Goal: Task Accomplishment & Management: Complete application form

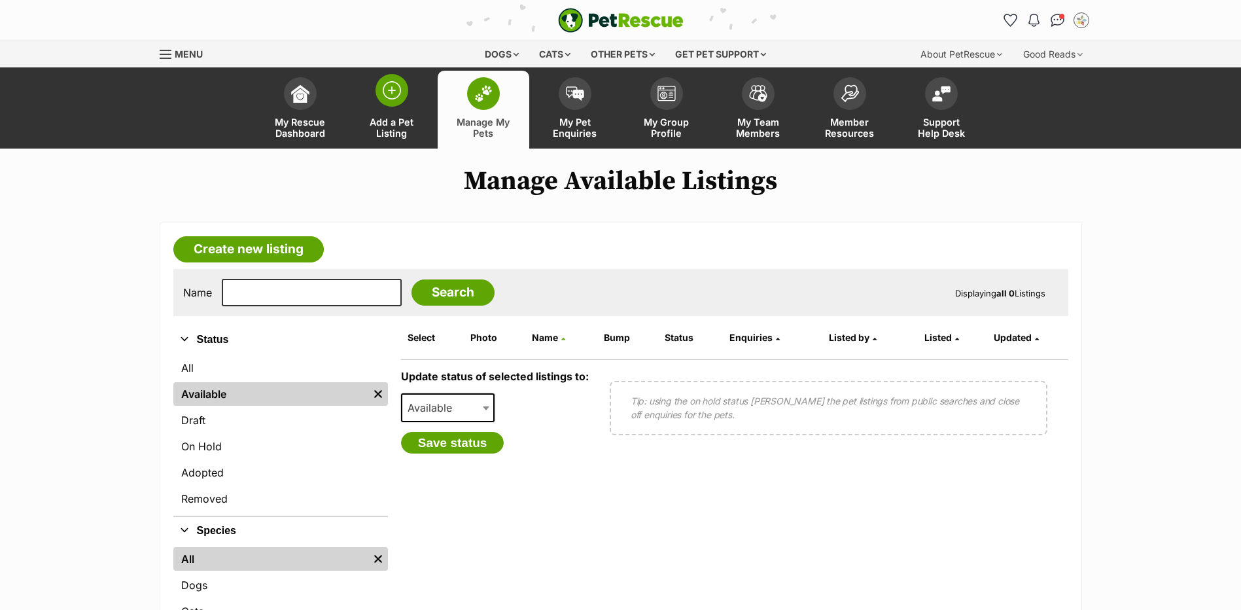
click at [395, 117] on span "Add a Pet Listing" at bounding box center [391, 127] width 59 height 22
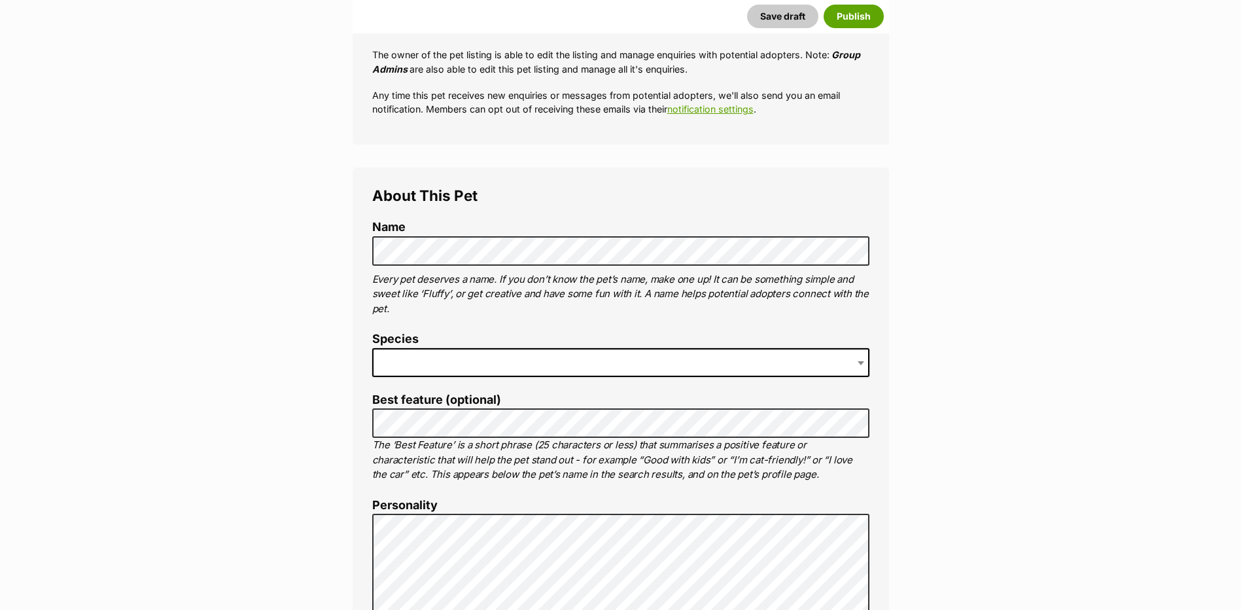
click at [435, 364] on span at bounding box center [620, 362] width 497 height 29
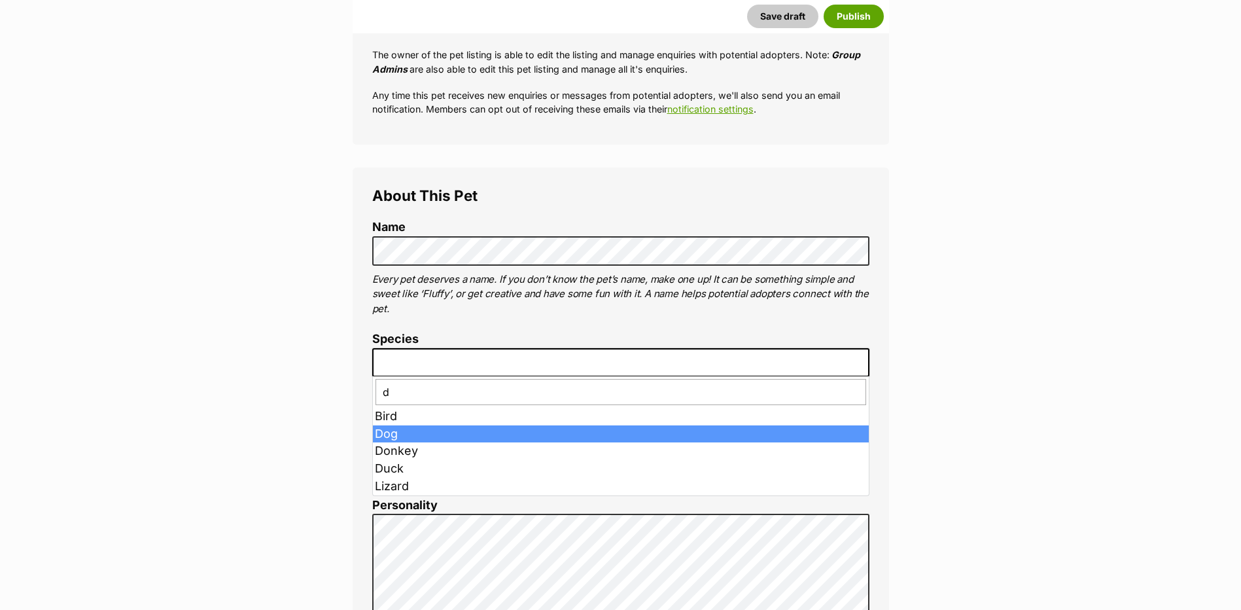
type input "d"
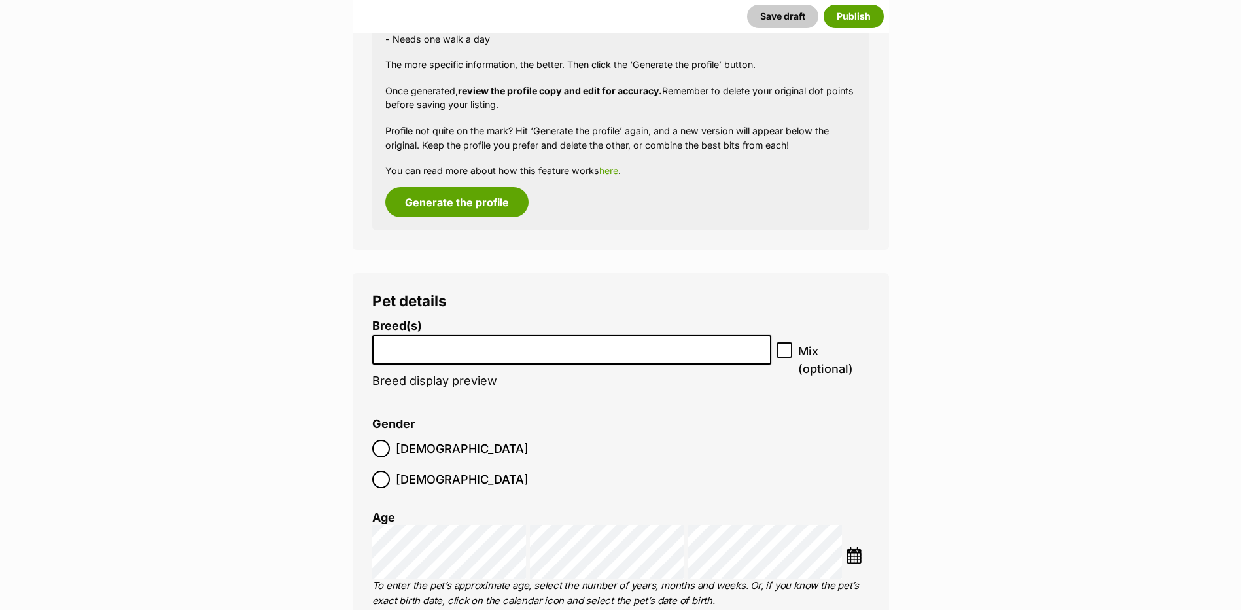
scroll to position [1439, 0]
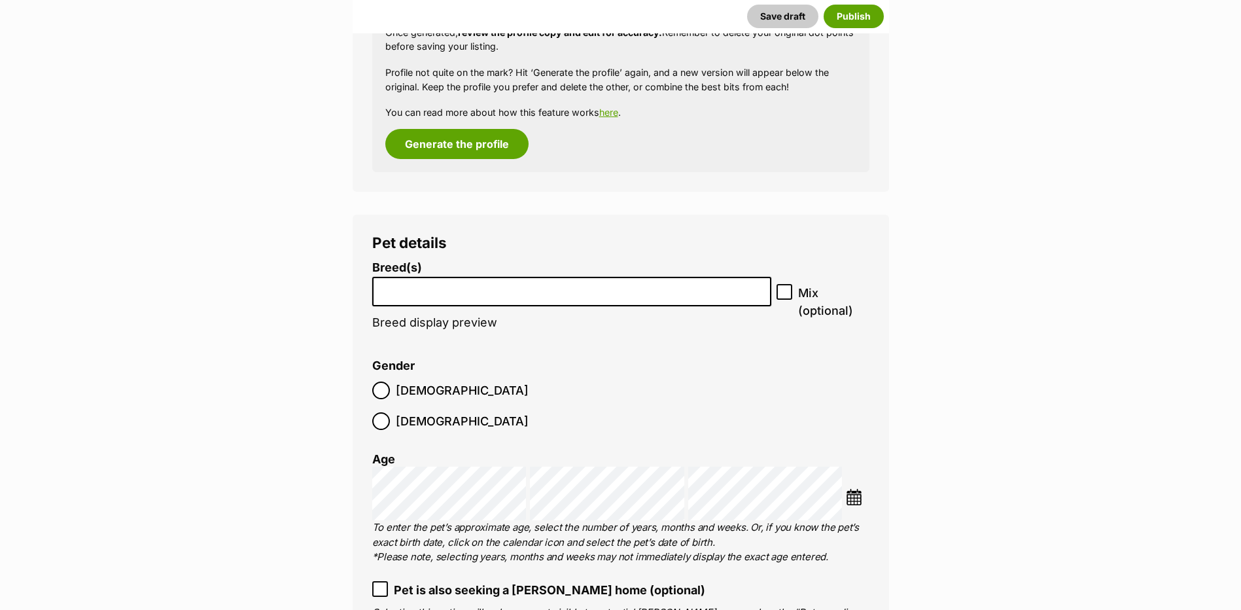
click at [421, 287] on input "search" at bounding box center [572, 288] width 391 height 14
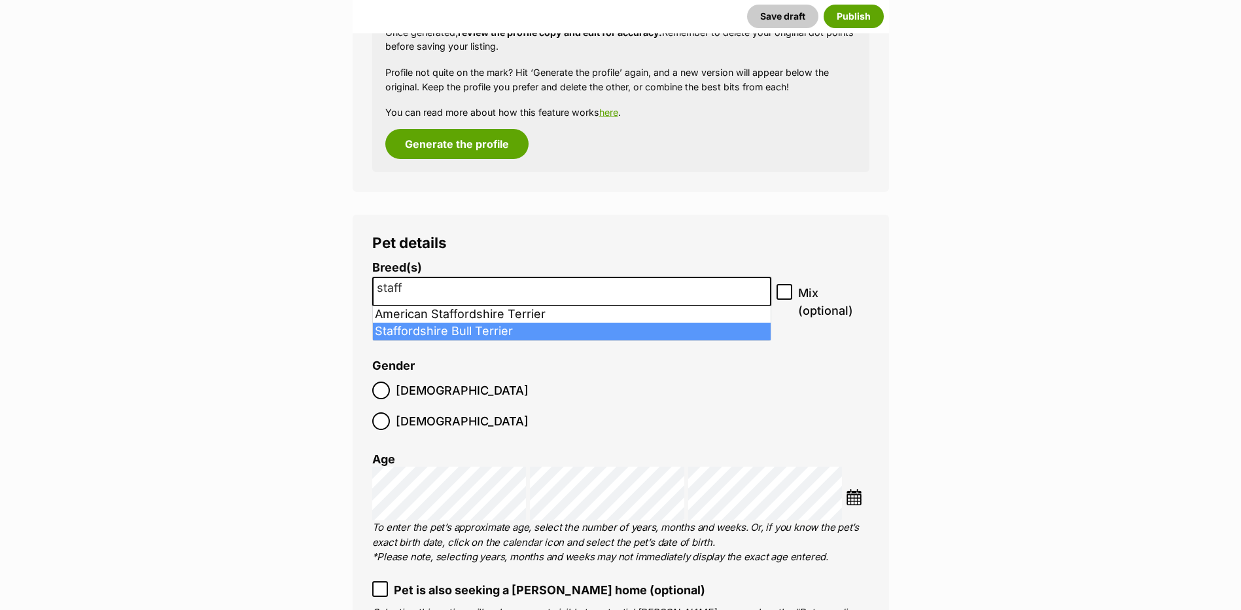
type input "staff"
select select "198"
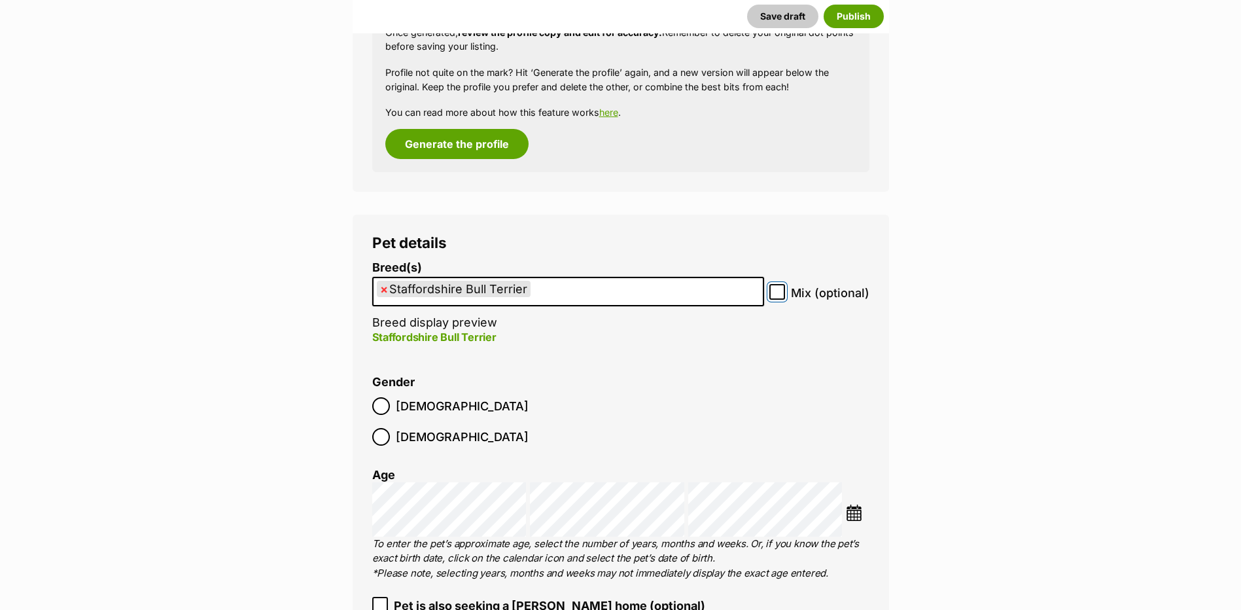
click at [772, 290] on input "Mix (optional)" at bounding box center [777, 292] width 16 height 16
checkbox input "true"
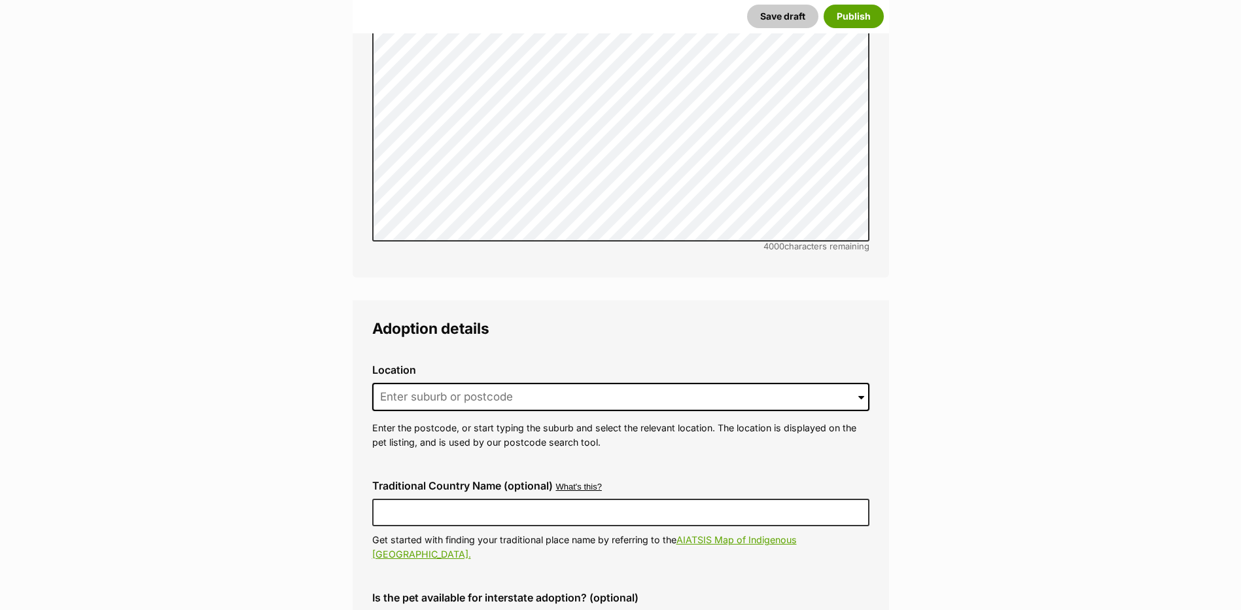
scroll to position [2813, 0]
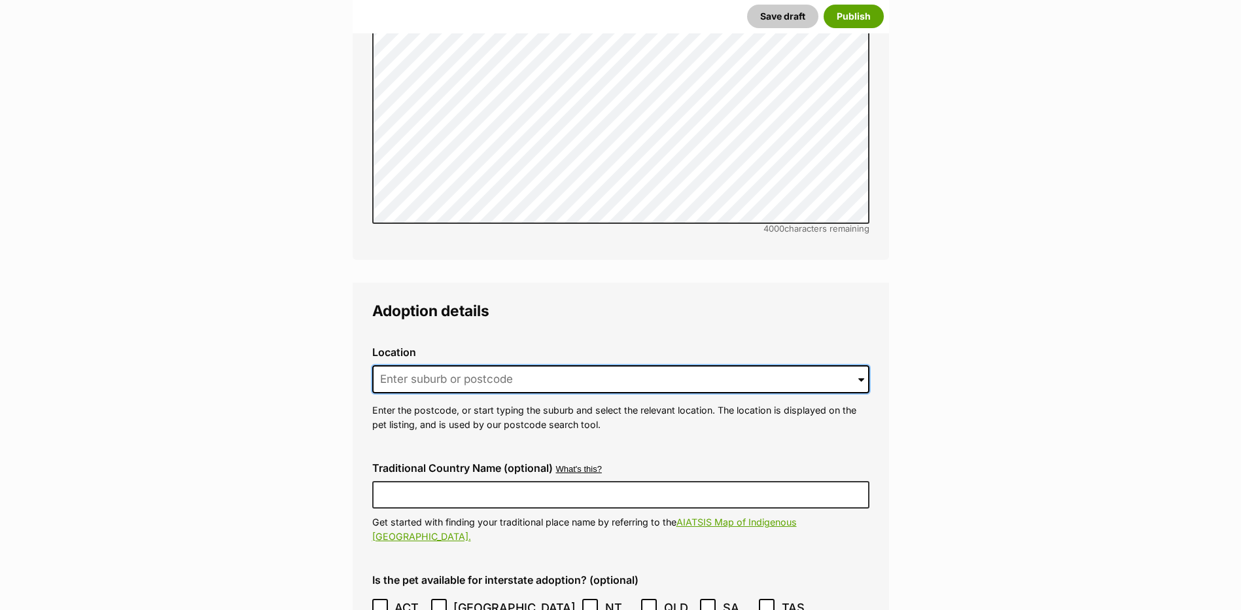
click at [432, 365] on input at bounding box center [620, 379] width 497 height 29
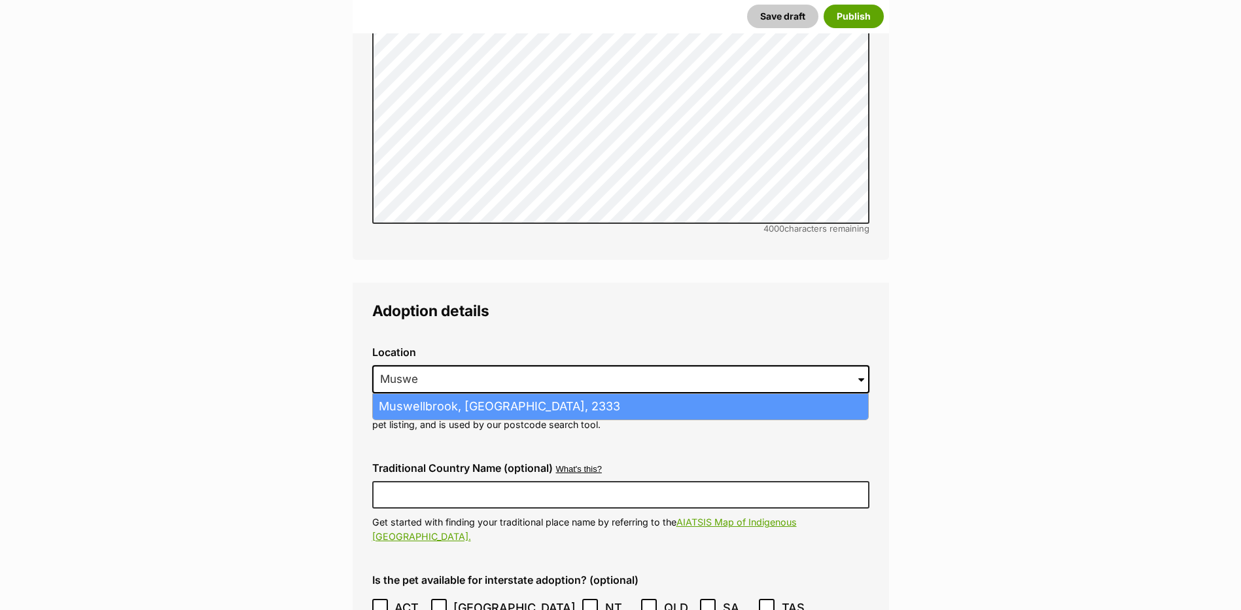
click at [464, 394] on li "Muswellbrook, New South Wales, 2333" at bounding box center [620, 407] width 495 height 26
type input "Muswellbrook, New South Wales, 2333"
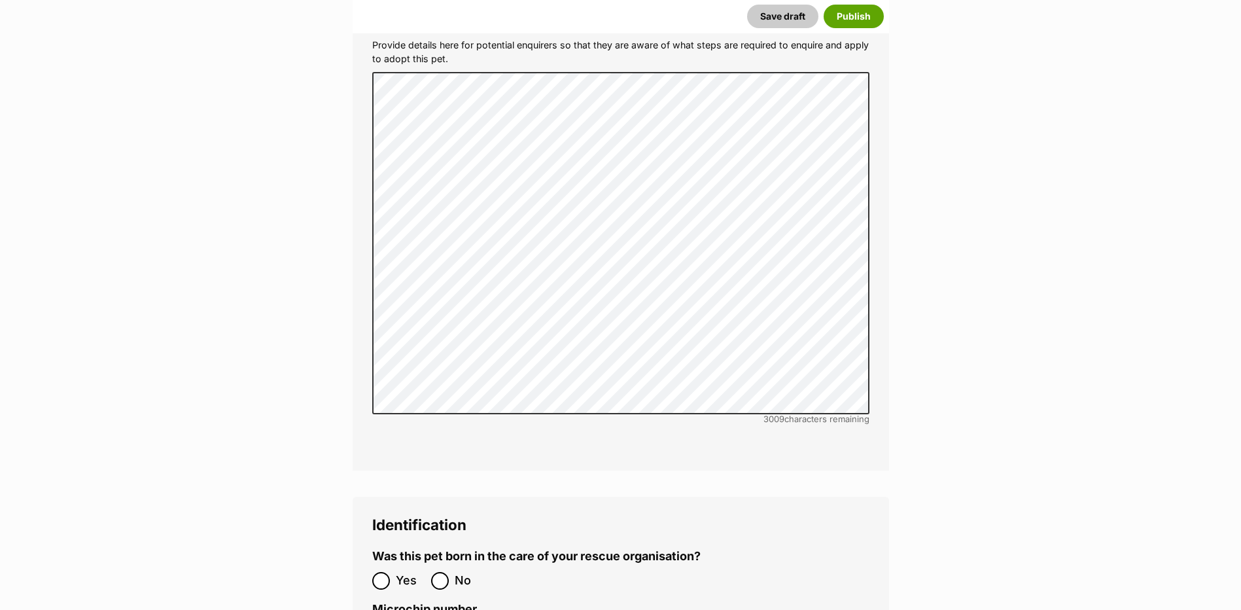
scroll to position [3906, 0]
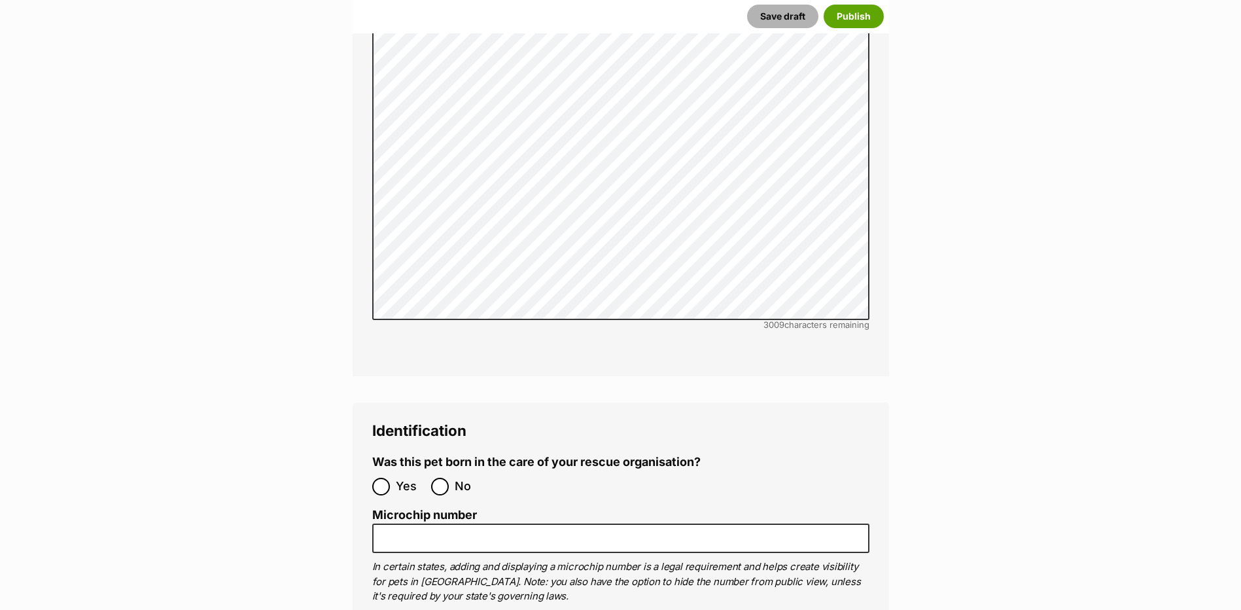
click at [803, 22] on button "Save draft" at bounding box center [782, 17] width 71 height 24
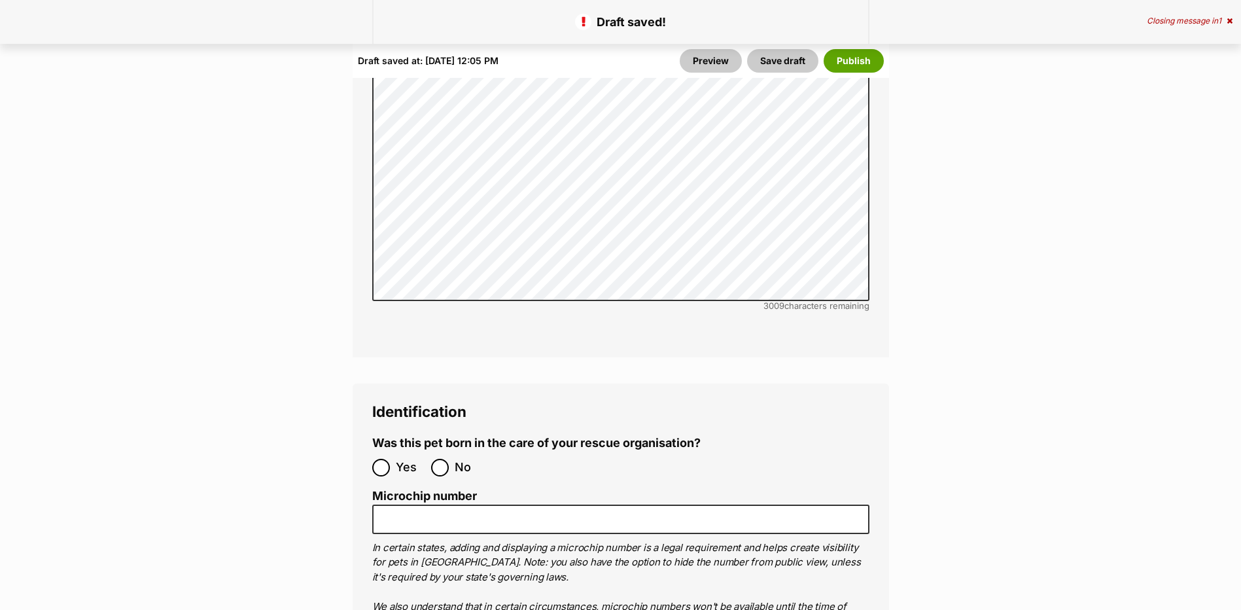
scroll to position [4252, 0]
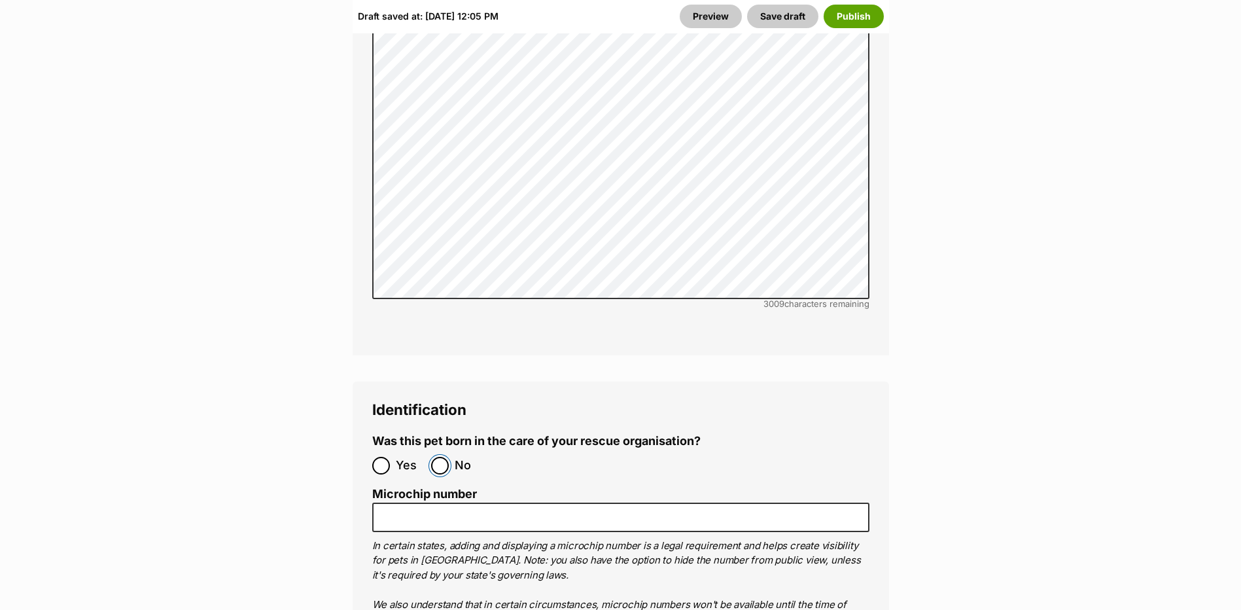
click at [439, 457] on input "No" at bounding box center [440, 466] width 18 height 18
radio input "true"
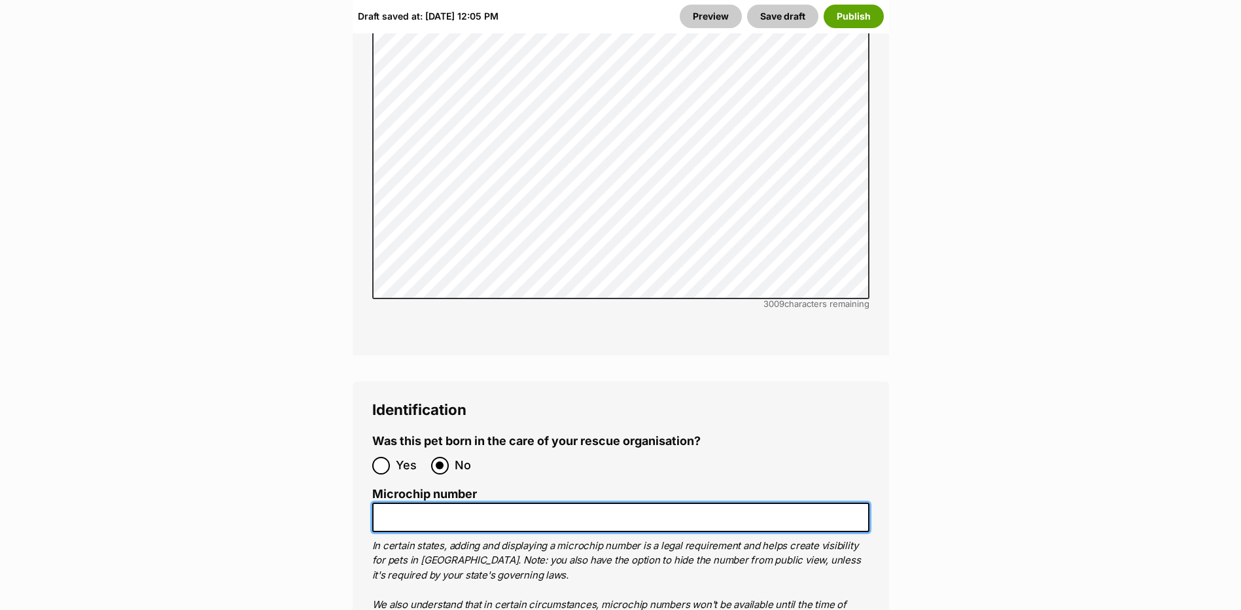
click at [446, 502] on input "Microchip number" at bounding box center [620, 516] width 497 height 29
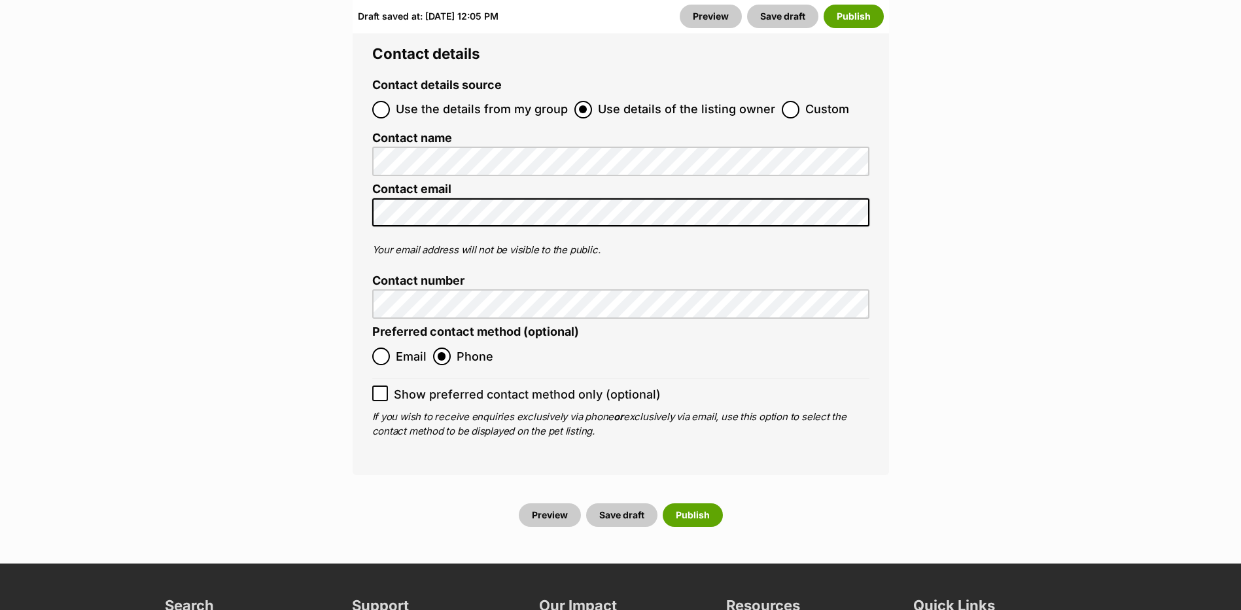
scroll to position [5168, 0]
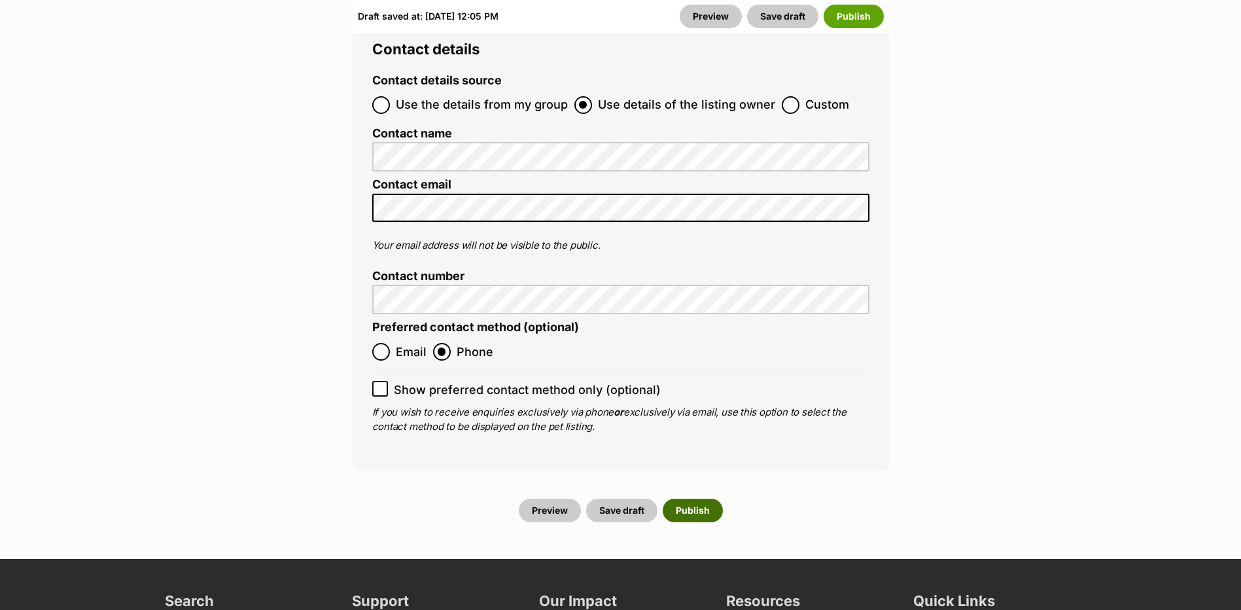
type input "991003003246419"
click at [701, 499] on button "Publish" at bounding box center [693, 511] width 60 height 24
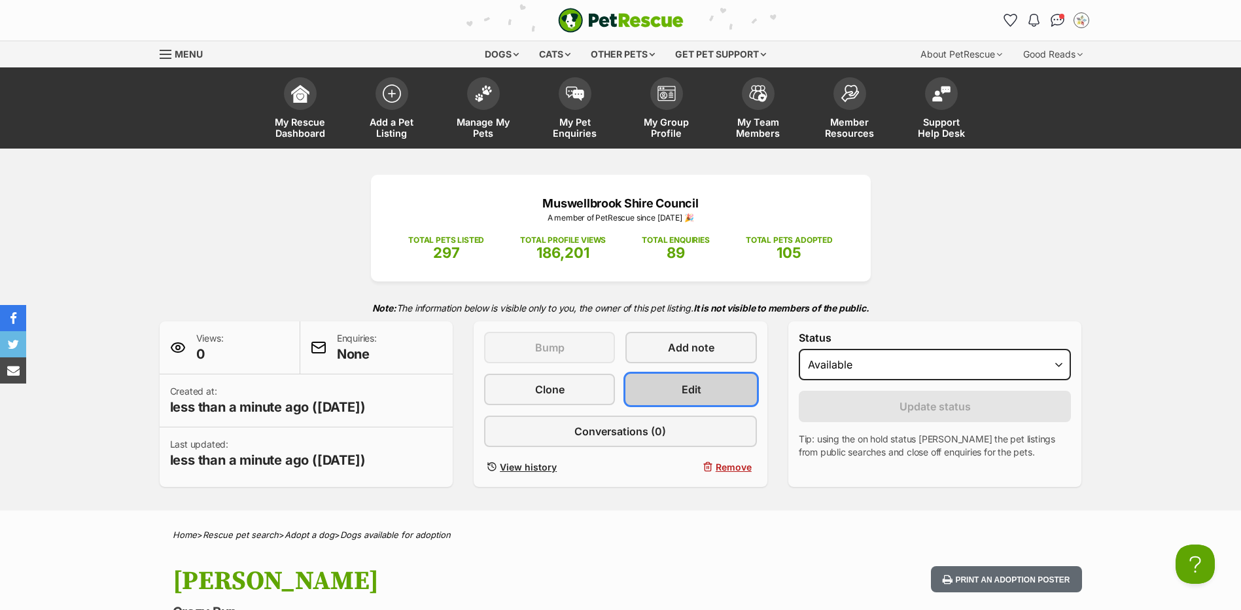
click at [731, 382] on link "Edit" at bounding box center [690, 389] width 131 height 31
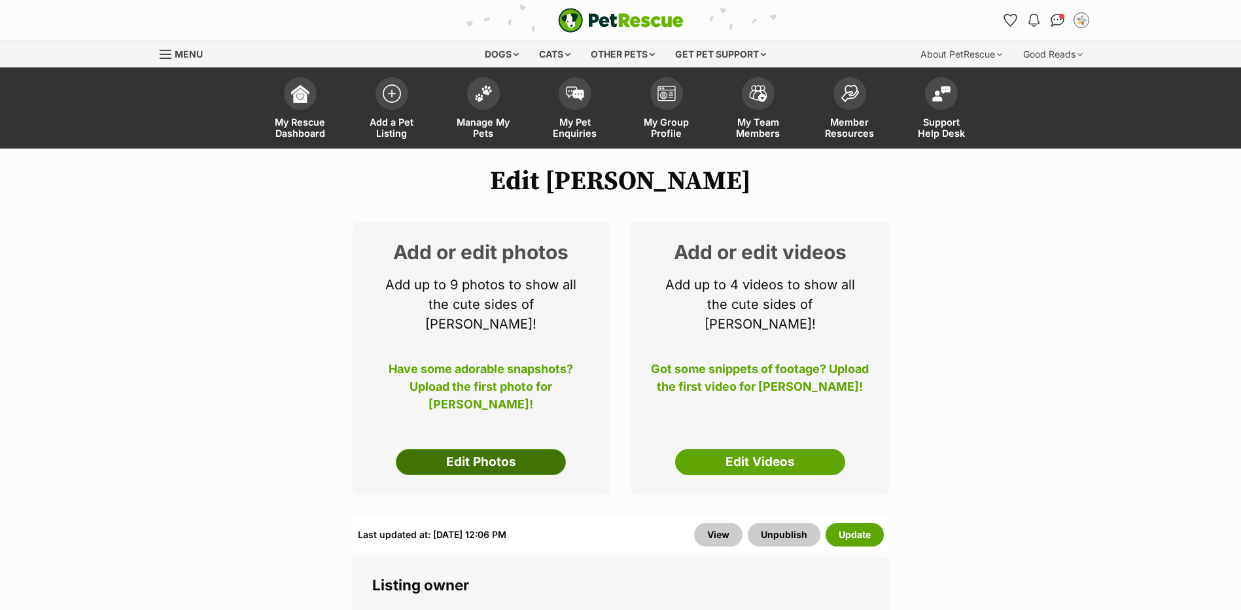
click at [508, 449] on link "Edit Photos" at bounding box center [481, 462] width 170 height 26
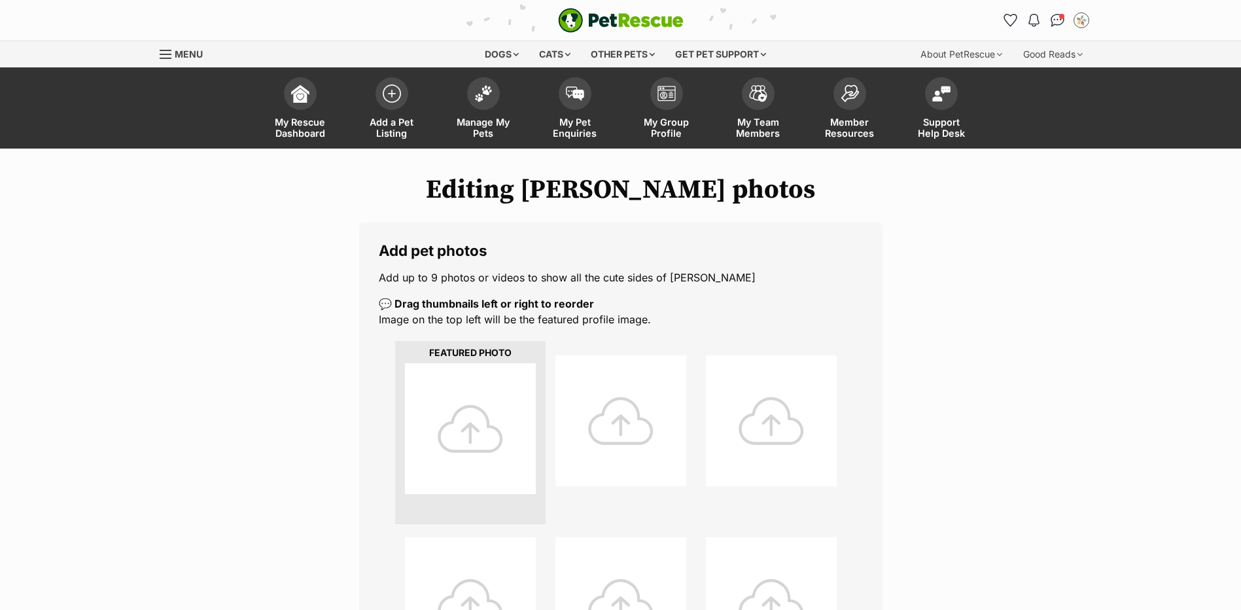
scroll to position [393, 0]
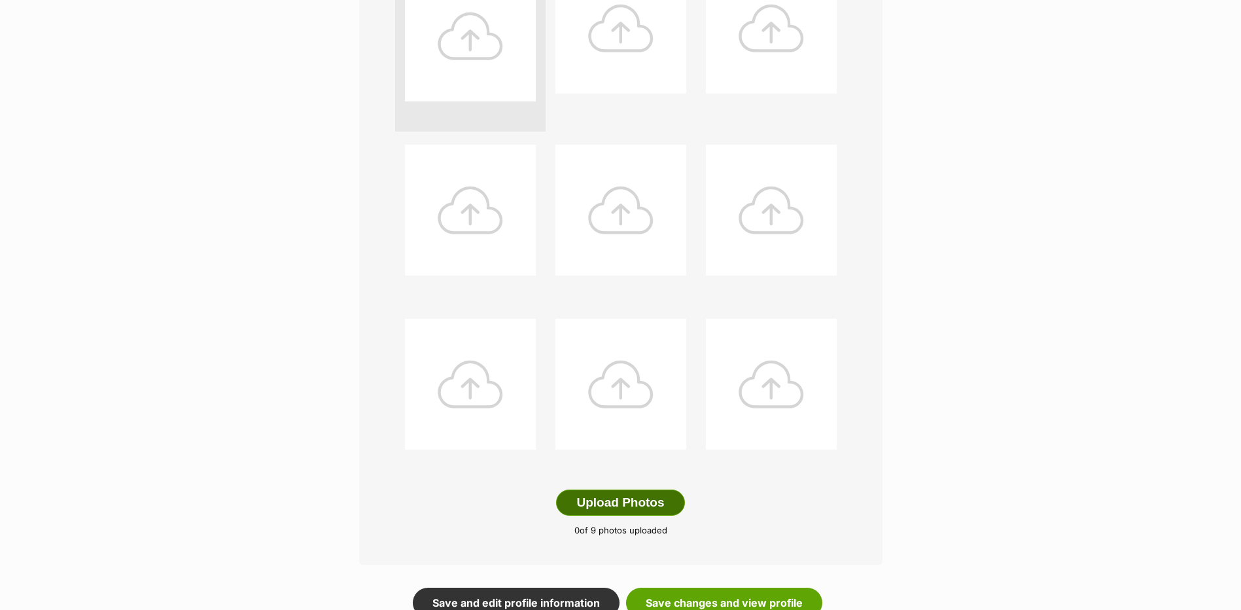
click at [617, 506] on button "Upload Photos" at bounding box center [620, 502] width 128 height 26
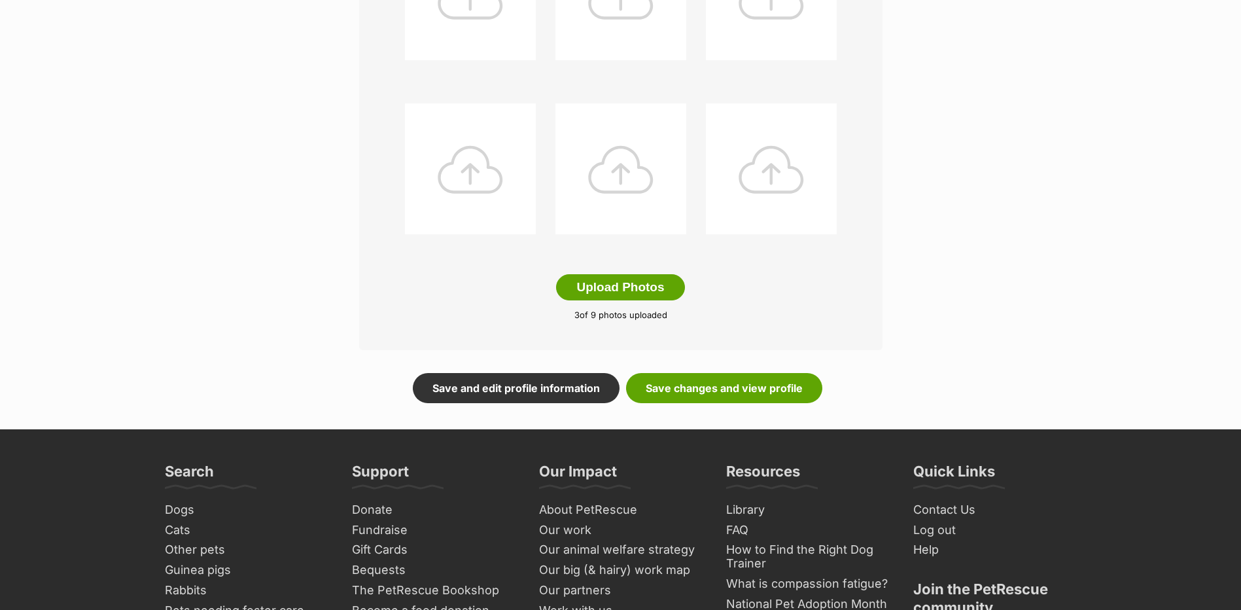
scroll to position [611, 0]
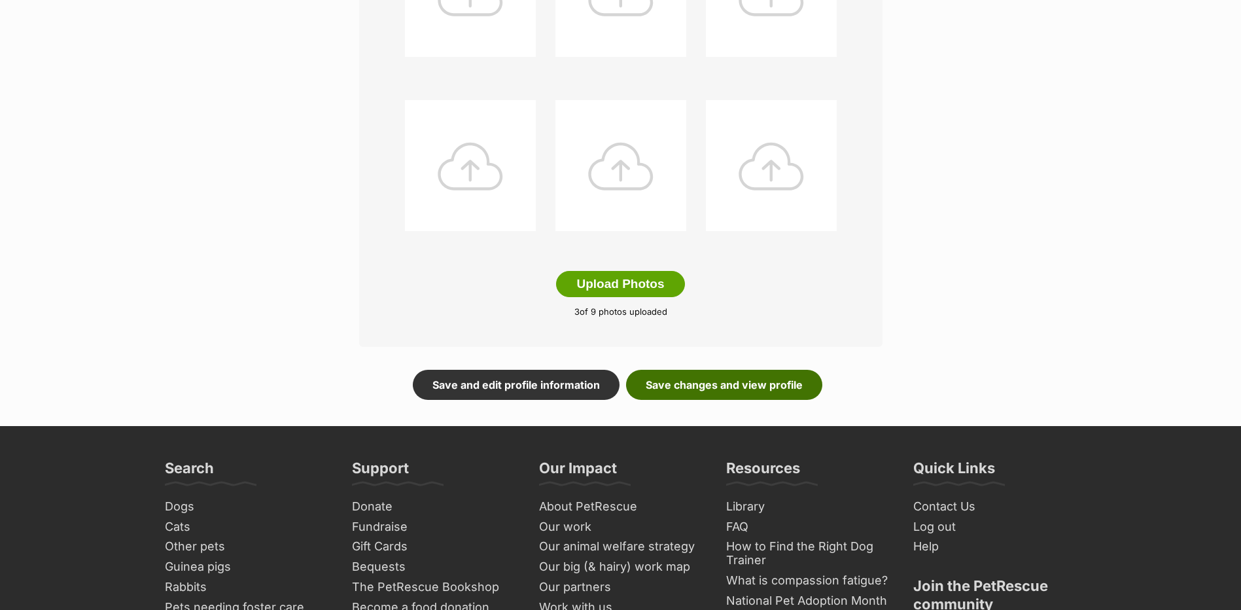
click at [675, 388] on link "Save changes and view profile" at bounding box center [724, 385] width 196 height 30
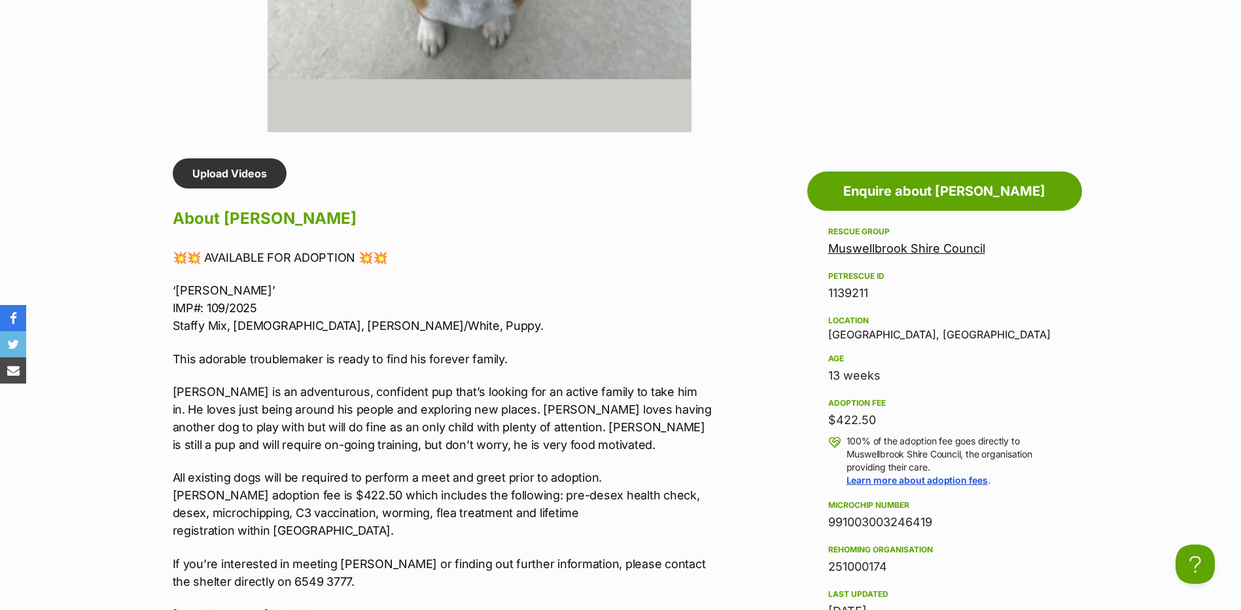
scroll to position [589, 0]
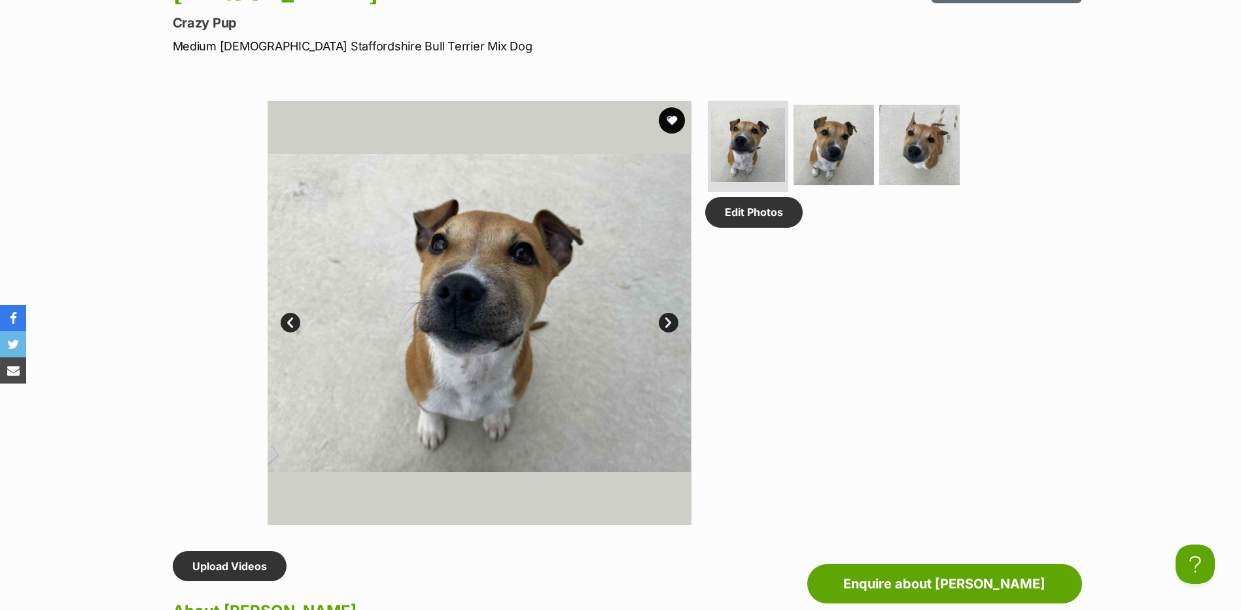
click at [122, 395] on div "Available 1 of 3 images 1 of 3 images 1 of 3 images Next Prev 1 2 3 Edit Photos" at bounding box center [620, 303] width 1241 height 444
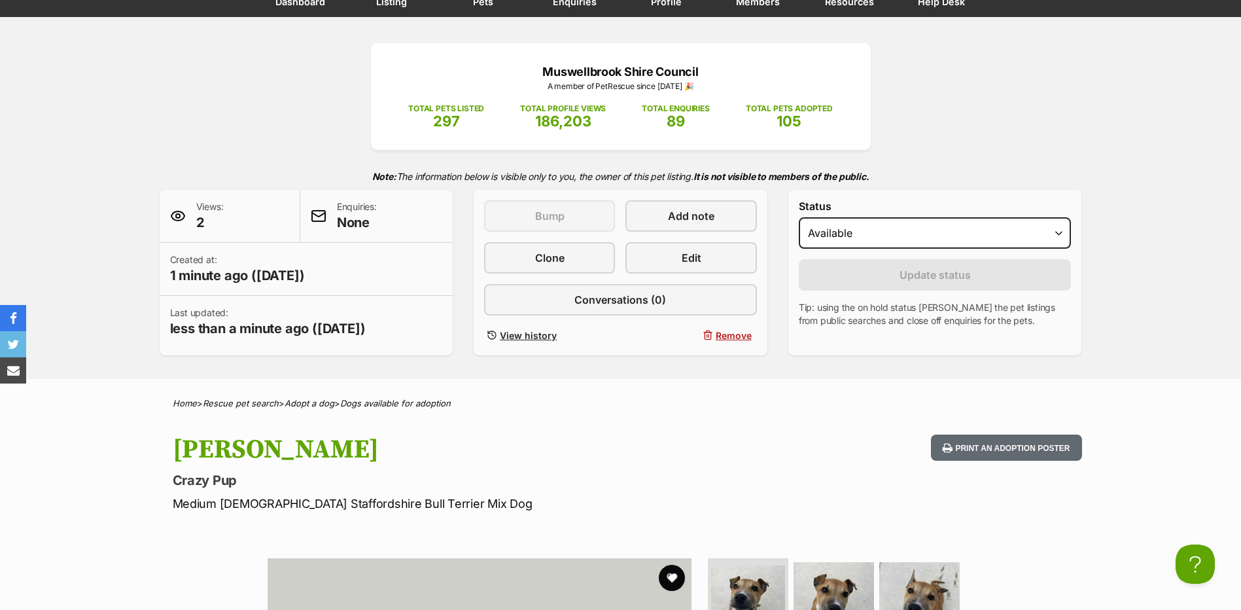
scroll to position [0, 0]
